Goal: Information Seeking & Learning: Learn about a topic

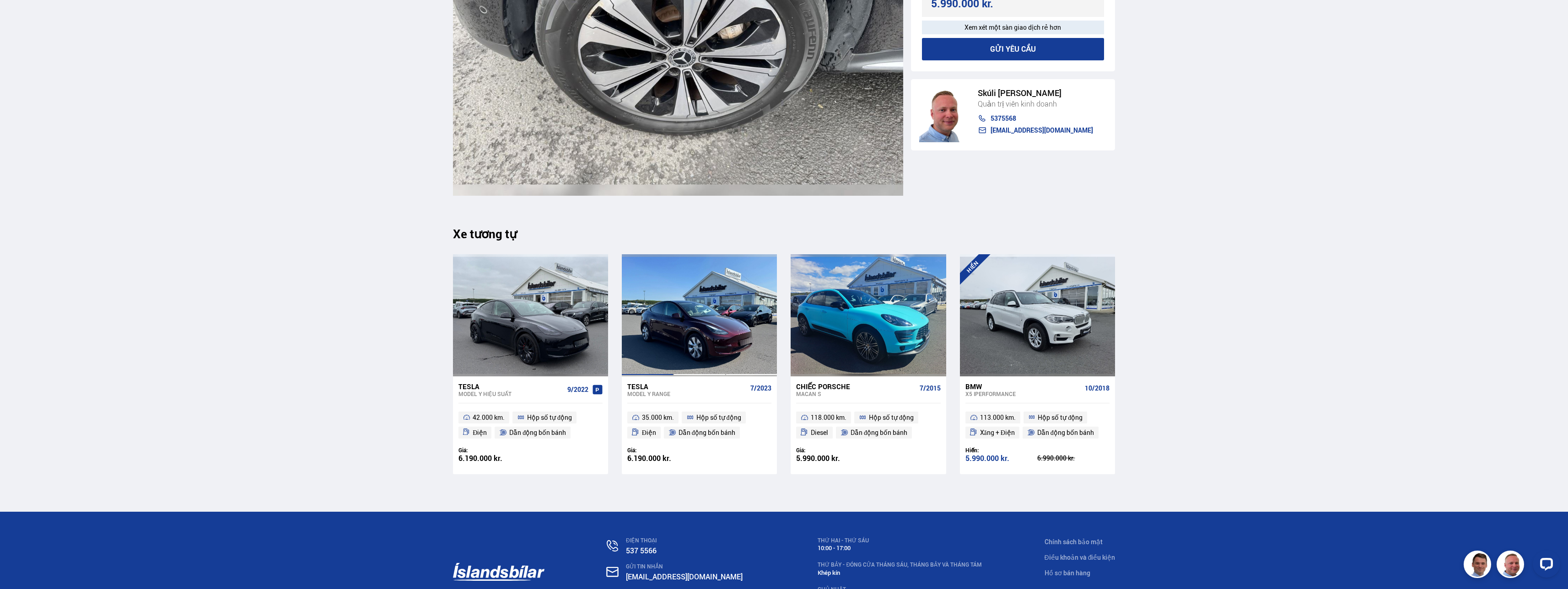
scroll to position [10966, 0]
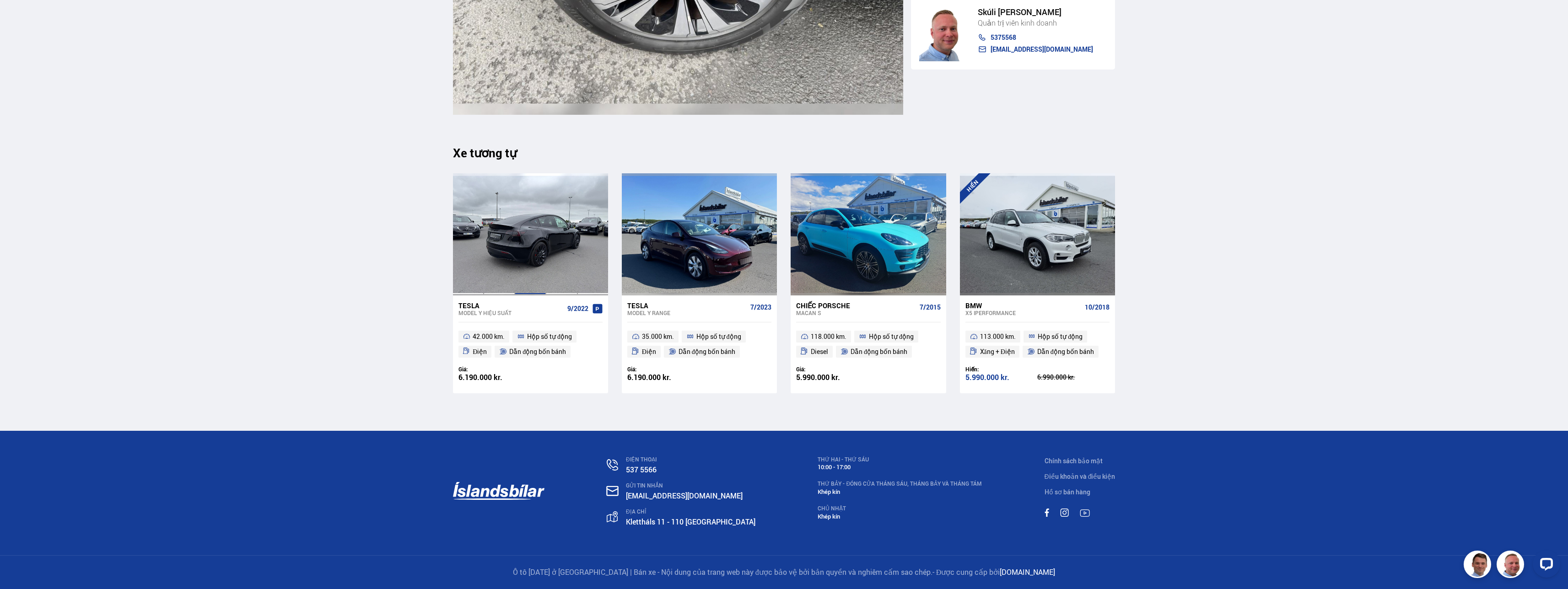
click at [424, 259] on div at bounding box center [530, 233] width 31 height 121
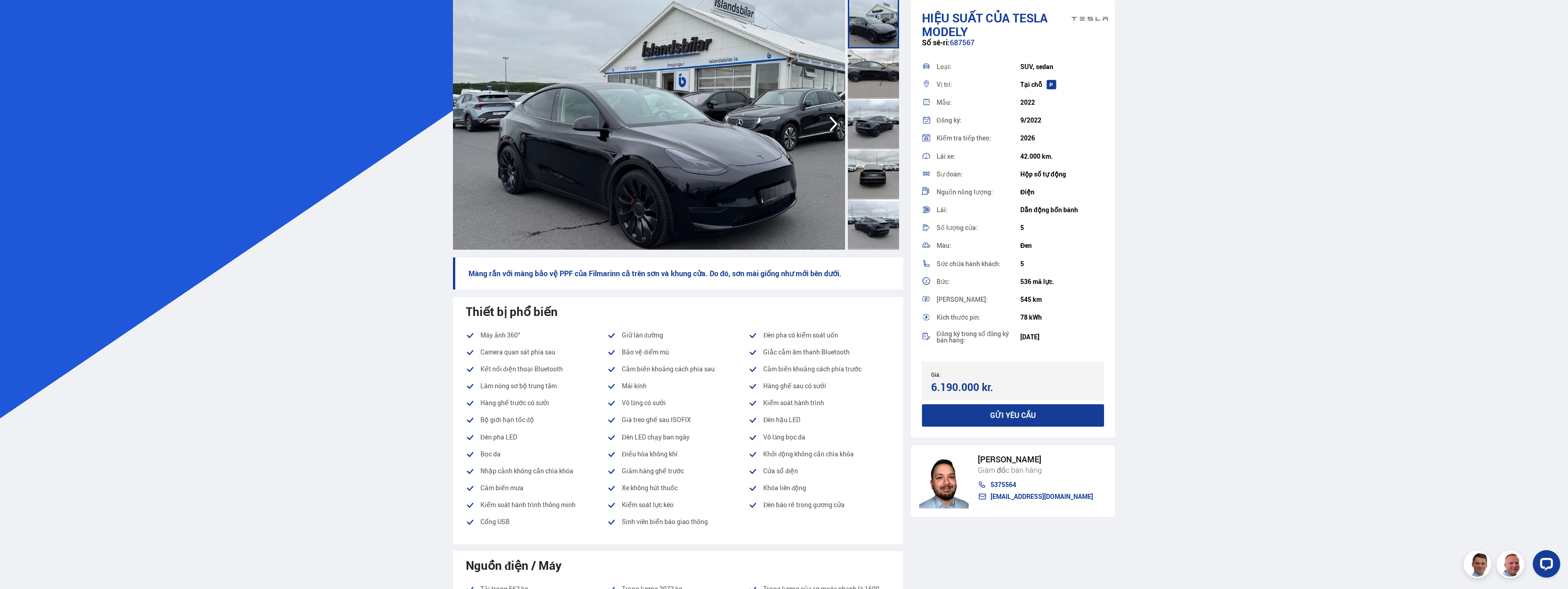
scroll to position [91, 0]
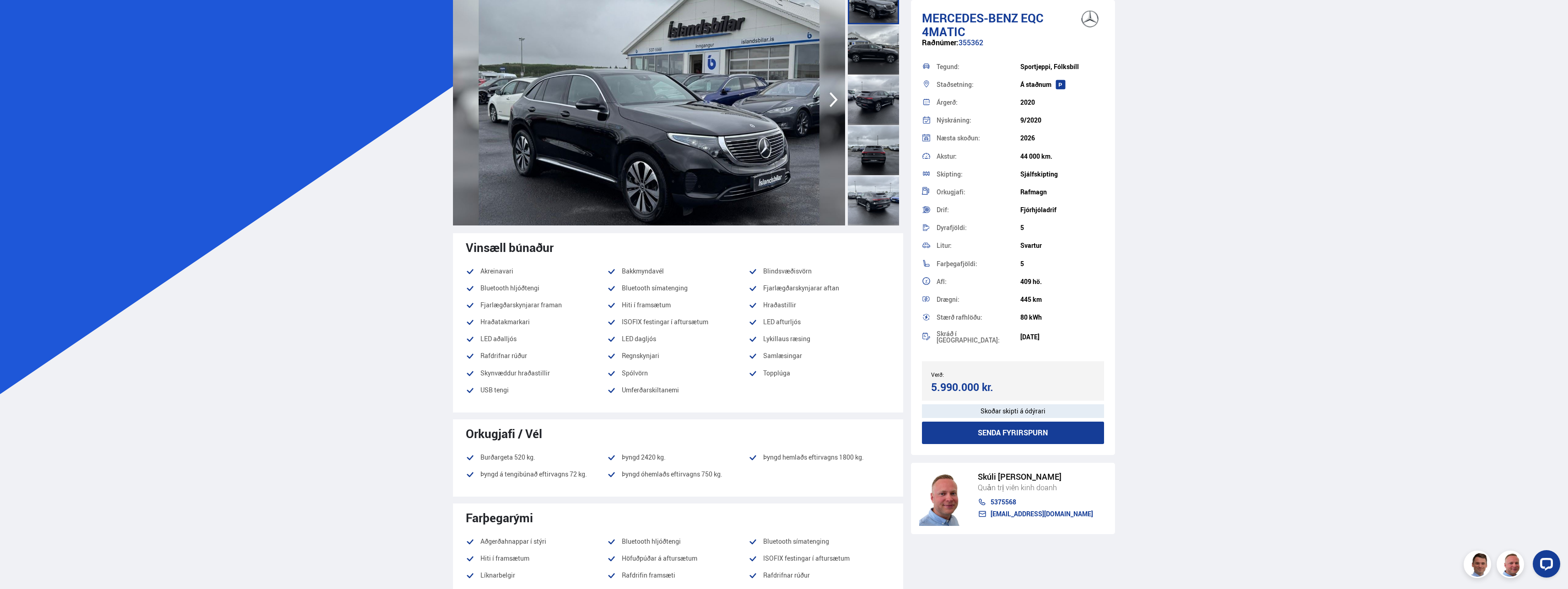
scroll to position [10949, 0]
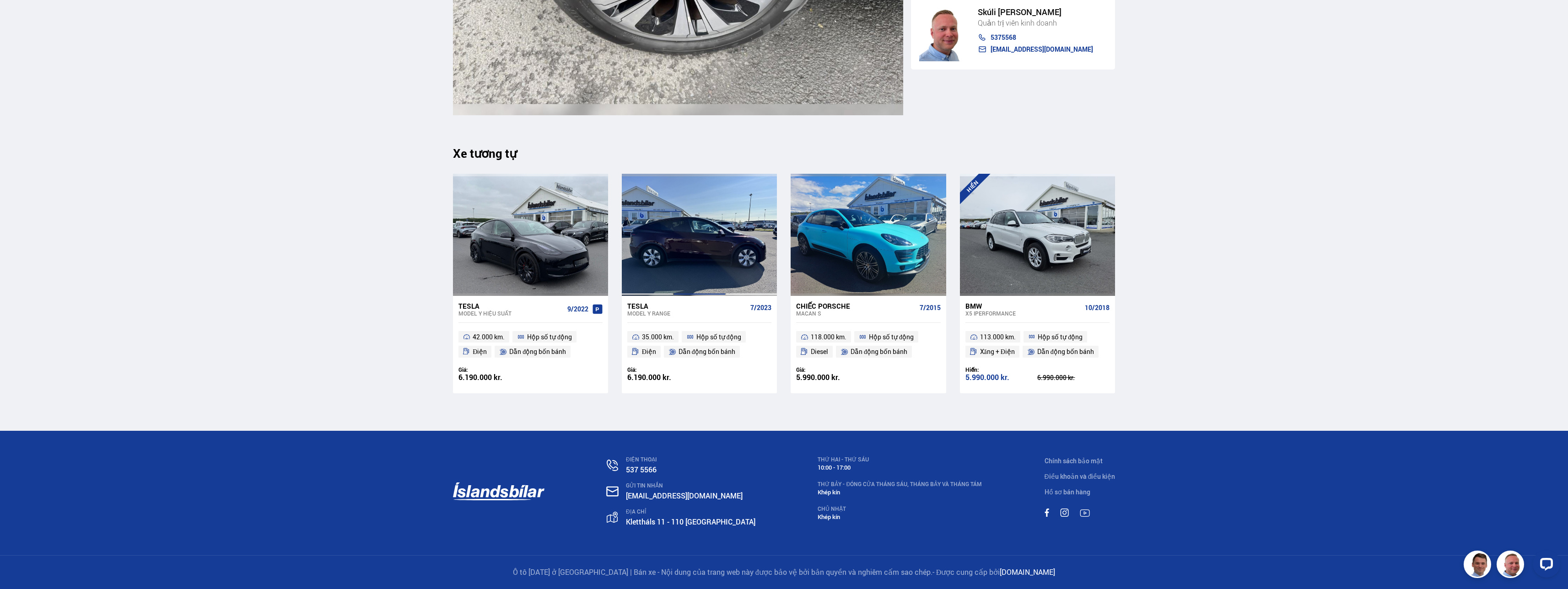
click at [424, 235] on div at bounding box center [699, 234] width 52 height 121
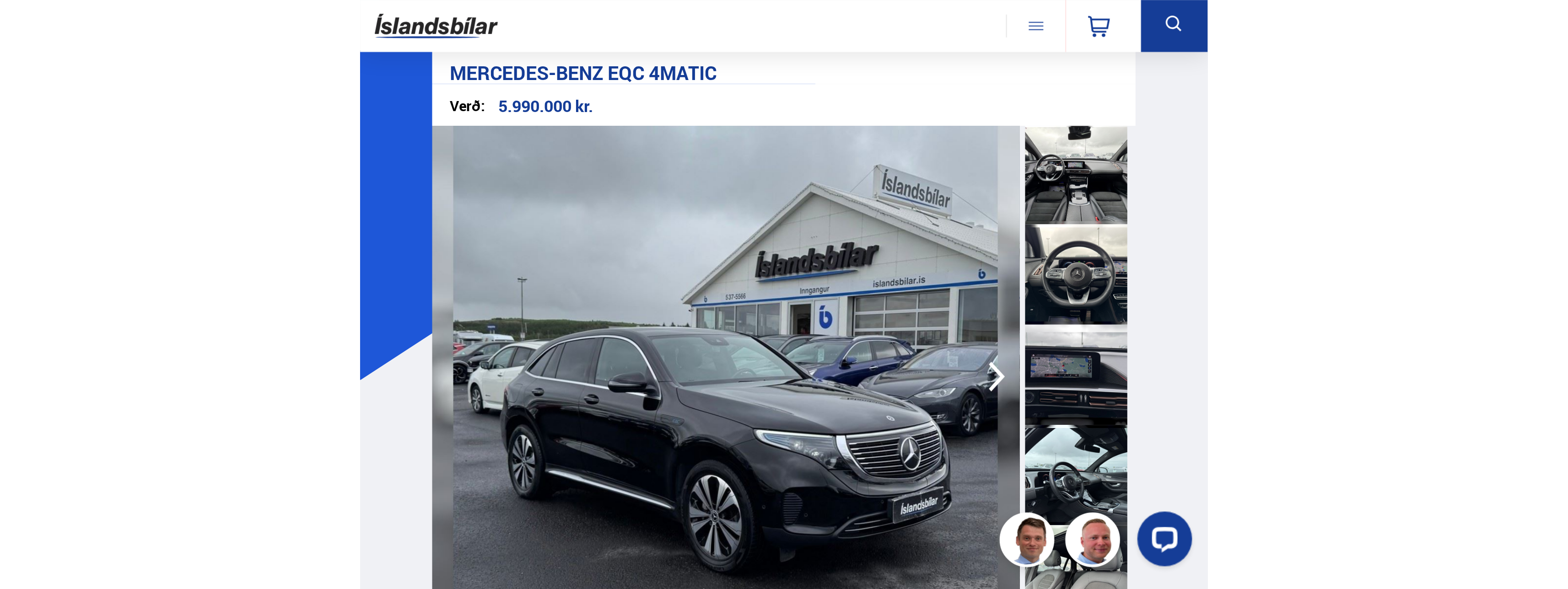
scroll to position [412, 0]
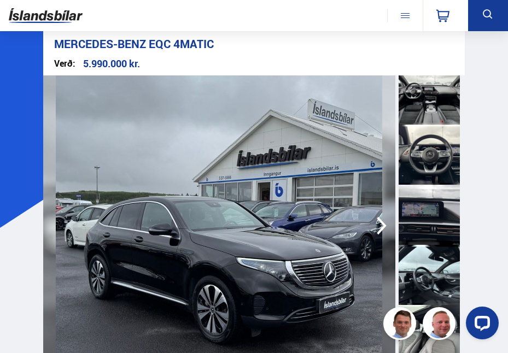
click at [436, 156] on div at bounding box center [428, 155] width 61 height 60
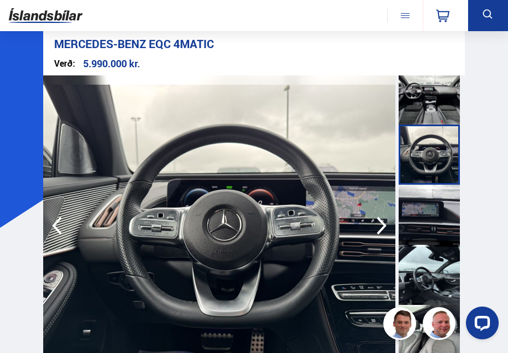
click at [356, 227] on img at bounding box center [219, 225] width 352 height 301
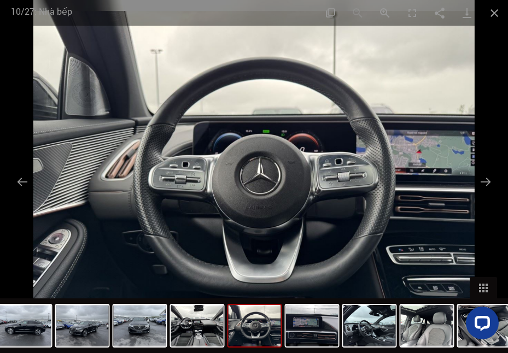
click at [466, 42] on img at bounding box center [254, 176] width 442 height 353
click at [362, 203] on img at bounding box center [254, 176] width 442 height 353
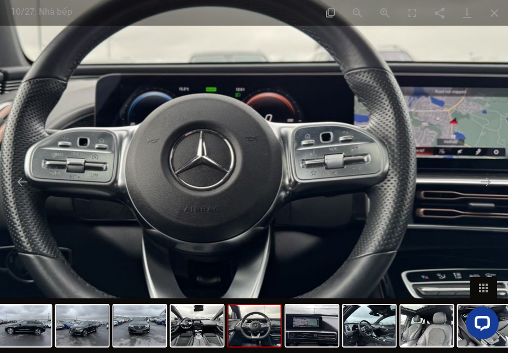
click at [379, 203] on img at bounding box center [191, 160] width 699 height 559
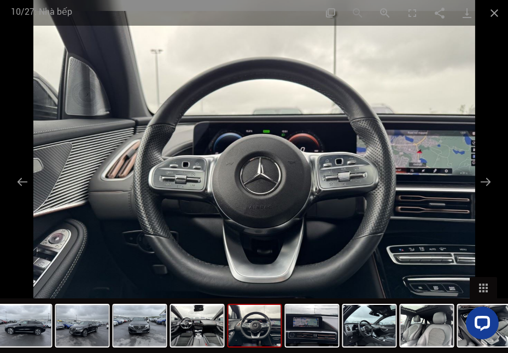
click at [379, 203] on img at bounding box center [254, 176] width 442 height 353
click at [393, 202] on img at bounding box center [254, 176] width 442 height 353
click at [479, 186] on button "Trang trình bày tiếp theo" at bounding box center [485, 181] width 23 height 21
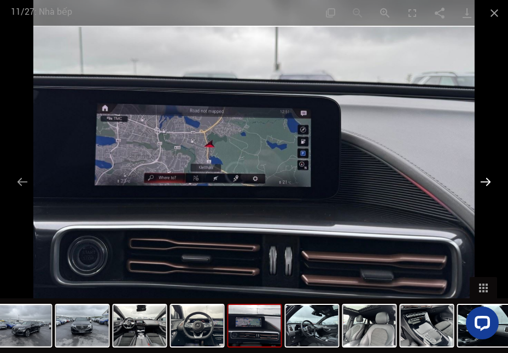
click at [483, 186] on button "Trang trình bày tiếp theo" at bounding box center [485, 181] width 23 height 21
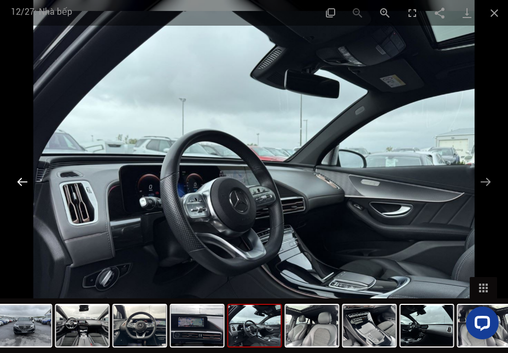
click at [29, 188] on button "Trang trình bày trước" at bounding box center [22, 181] width 23 height 21
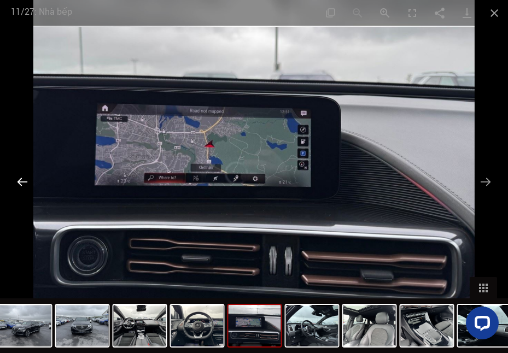
click at [29, 188] on button "Trang trình bày trước" at bounding box center [22, 181] width 23 height 21
click at [22, 187] on button "Trang trình bày trước" at bounding box center [22, 181] width 23 height 21
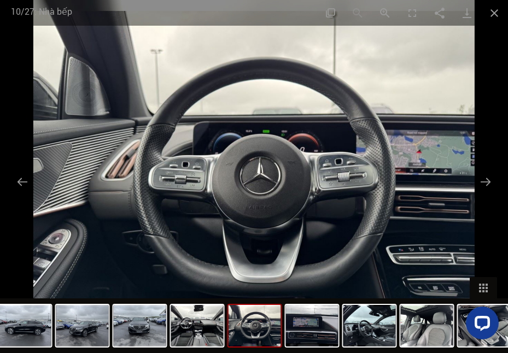
click at [371, 216] on img at bounding box center [254, 176] width 442 height 353
click at [486, 184] on button "Trang trình bày tiếp theo" at bounding box center [485, 181] width 23 height 21
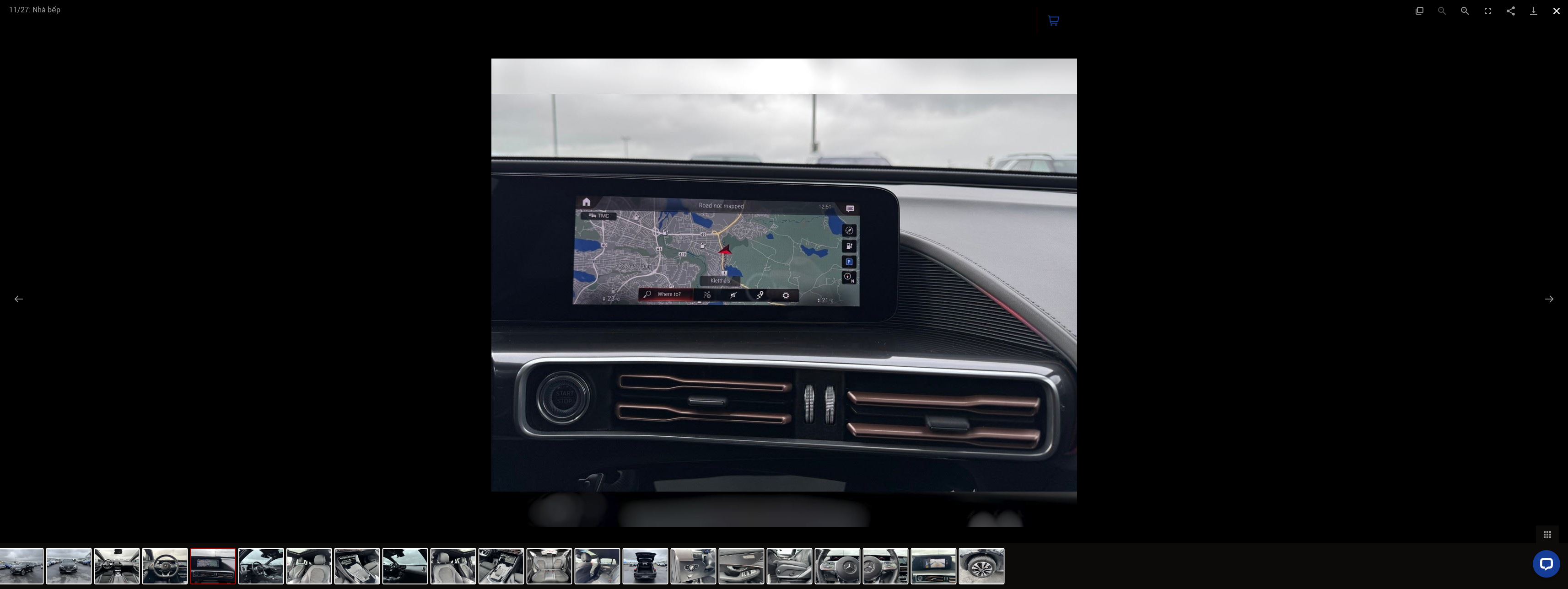
click at [424, 9] on button "Đóng thư viện" at bounding box center [1556, 11] width 23 height 22
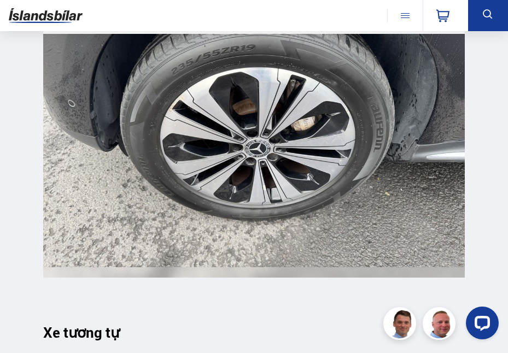
scroll to position [10926, 0]
